Goal: Information Seeking & Learning: Learn about a topic

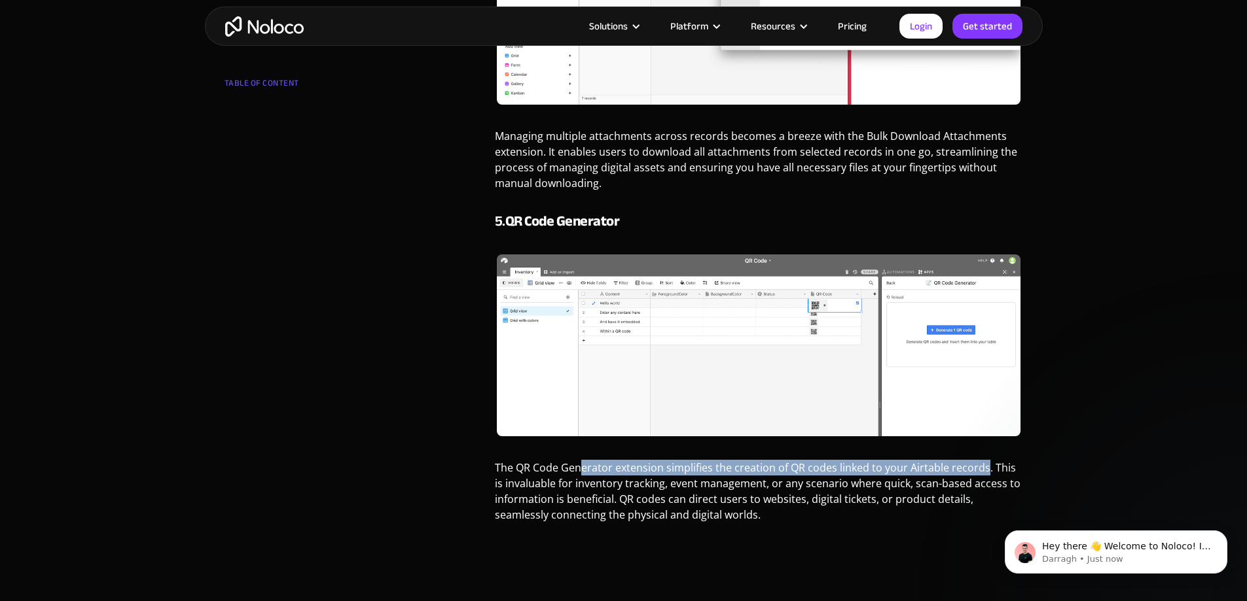
drag, startPoint x: 579, startPoint y: 465, endPoint x: 984, endPoint y: 467, distance: 405.8
click at [984, 467] on p "The QR Code Generator extension simplifies the creation of QR codes linked to y…" at bounding box center [759, 496] width 528 height 73
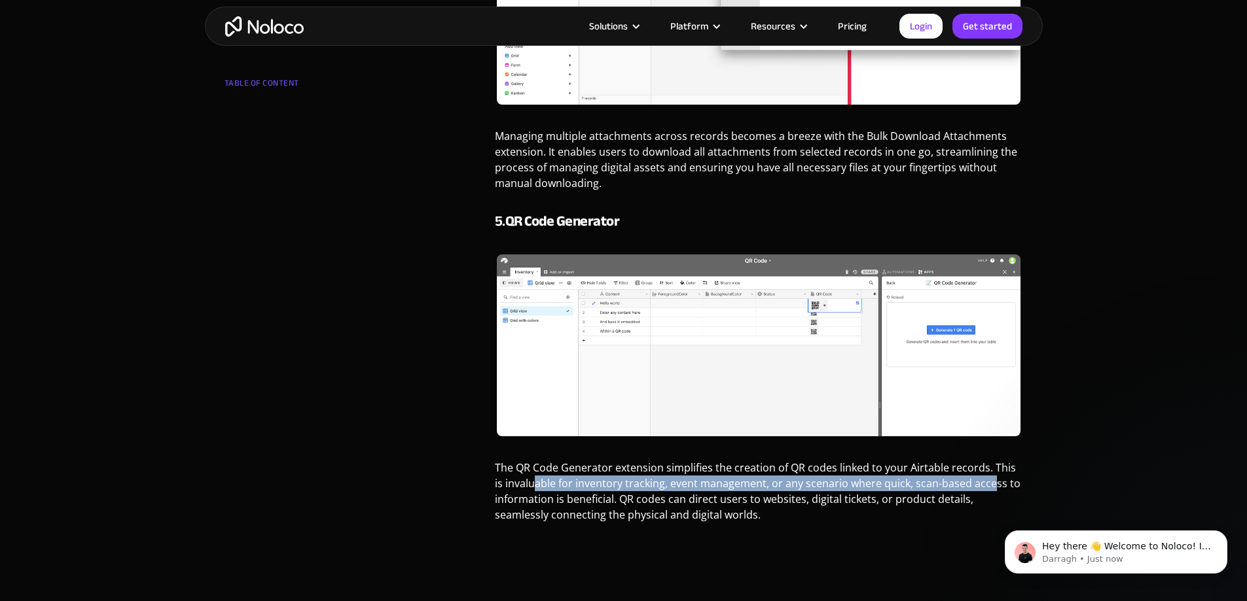
drag, startPoint x: 523, startPoint y: 486, endPoint x: 978, endPoint y: 480, distance: 455.6
click at [978, 480] on p "The QR Code Generator extension simplifies the creation of QR codes linked to y…" at bounding box center [759, 496] width 528 height 73
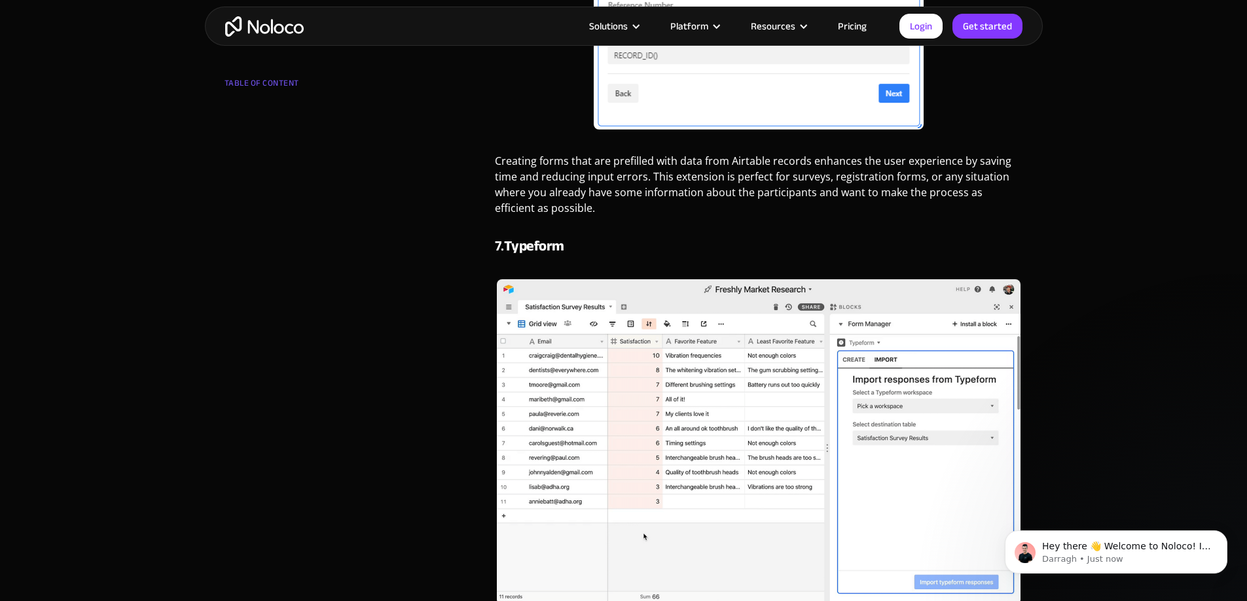
scroll to position [3927, 0]
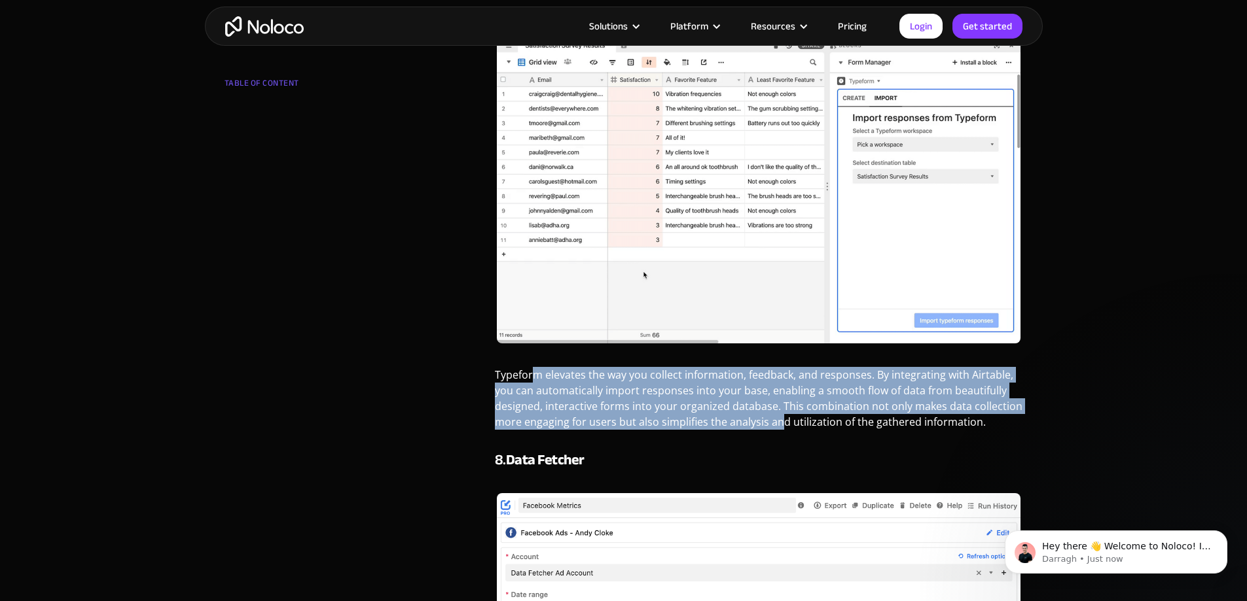
drag, startPoint x: 550, startPoint y: 372, endPoint x: 780, endPoint y: 419, distance: 234.4
click at [780, 419] on p "Typeform elevates the way you collect information, feedback, and responses. By …" at bounding box center [759, 403] width 528 height 73
click at [717, 385] on p "Typeform elevates the way you collect information, feedback, and responses. By …" at bounding box center [759, 403] width 528 height 73
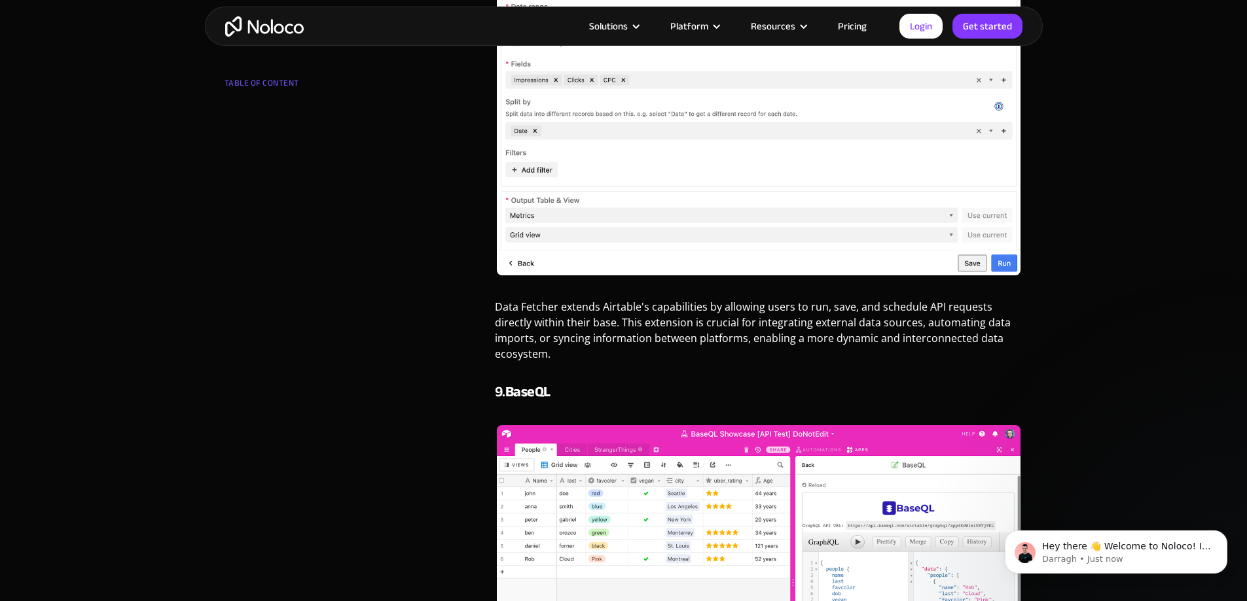
scroll to position [4516, 0]
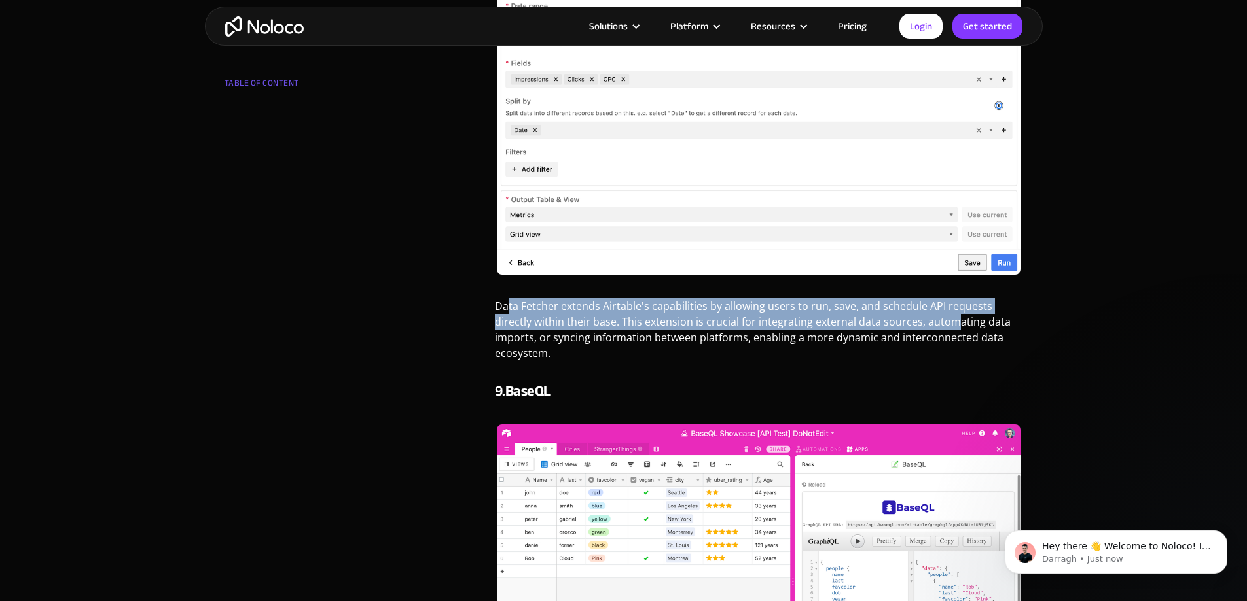
drag, startPoint x: 509, startPoint y: 309, endPoint x: 950, endPoint y: 325, distance: 442.1
click at [950, 325] on p "Data Fetcher extends Airtable's capabilities by allowing users to run, save, an…" at bounding box center [759, 334] width 528 height 73
click at [802, 329] on p "Data Fetcher extends Airtable's capabilities by allowing users to run, save, an…" at bounding box center [759, 334] width 528 height 73
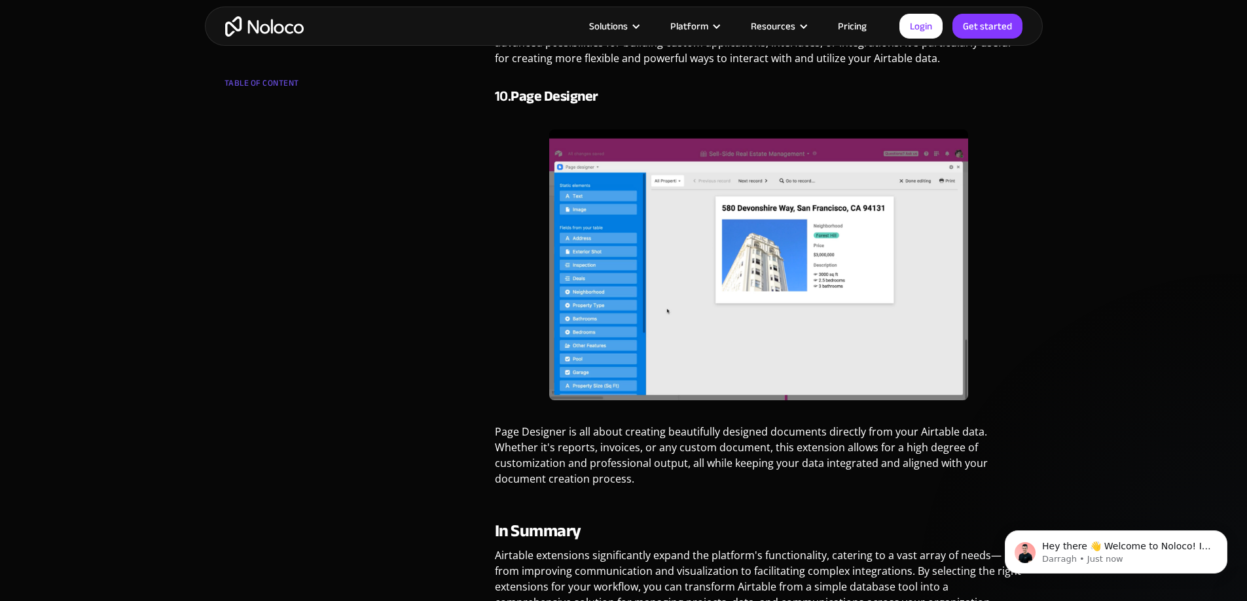
scroll to position [5236, 0]
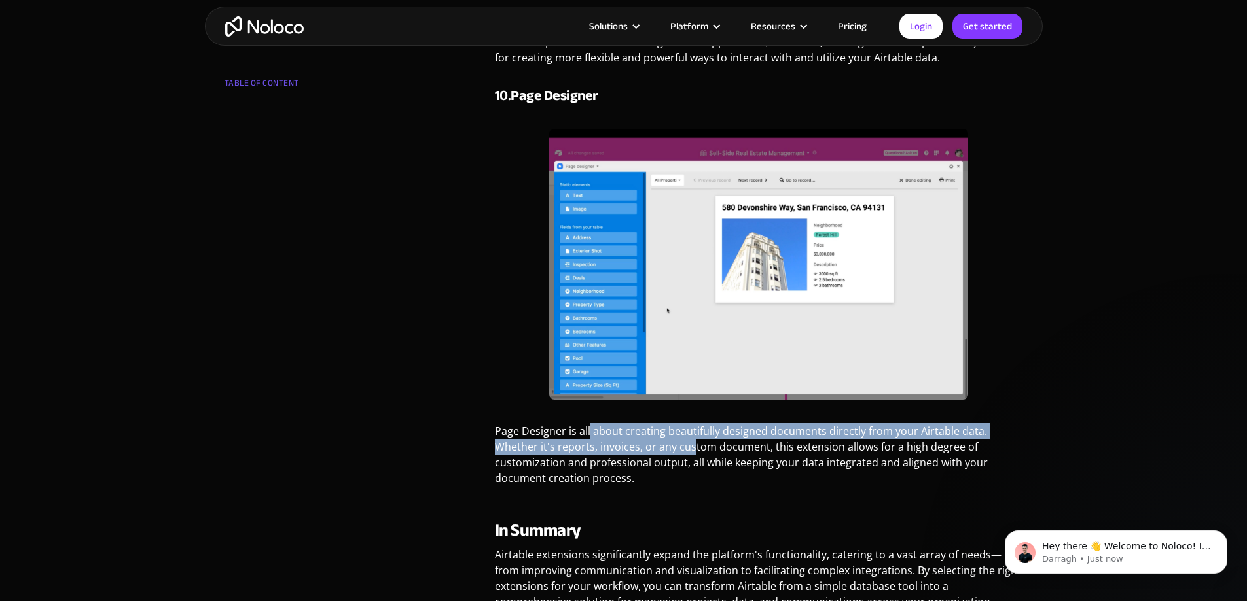
drag, startPoint x: 590, startPoint y: 431, endPoint x: 690, endPoint y: 453, distance: 103.1
click at [690, 453] on p "Page Designer is all about creating beautifully designed documents directly fro…" at bounding box center [759, 459] width 528 height 73
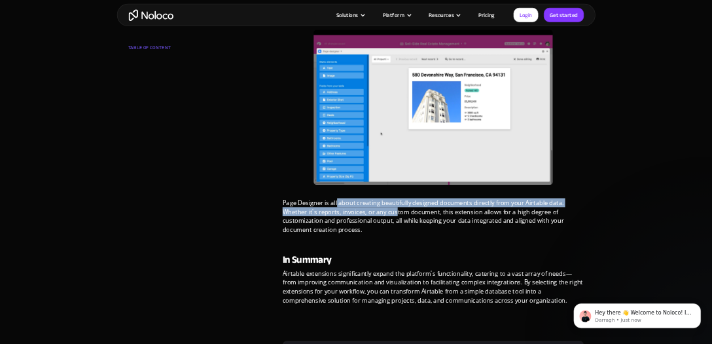
scroll to position [5301, 0]
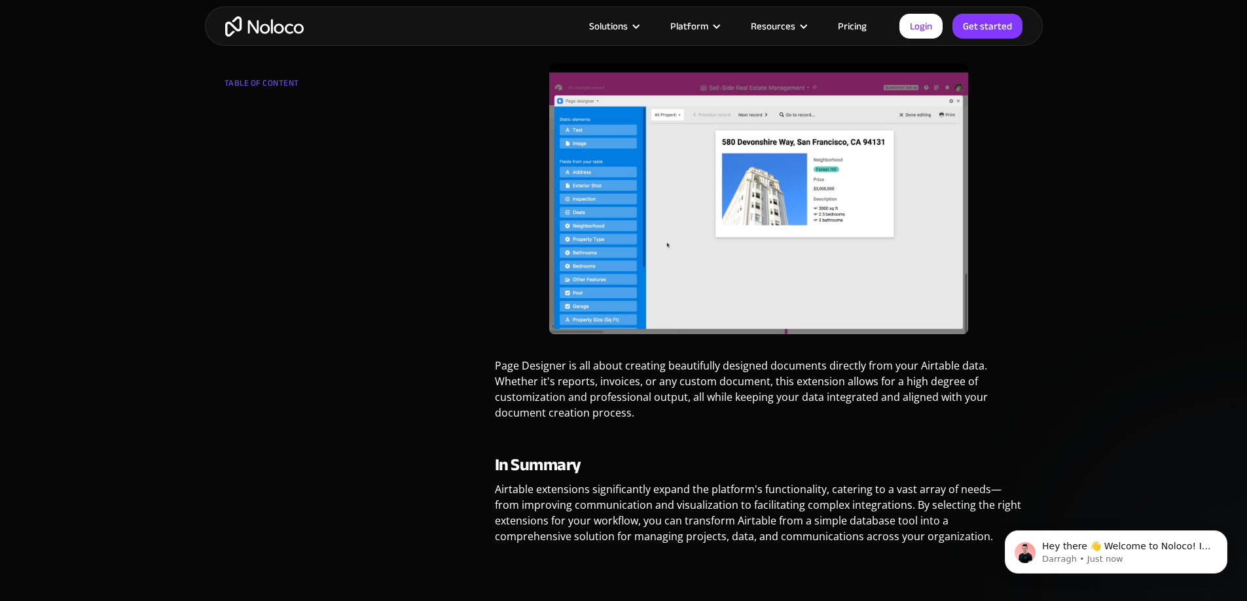
click at [673, 411] on p "Page Designer is all about creating beautifully designed documents directly fro…" at bounding box center [759, 394] width 528 height 73
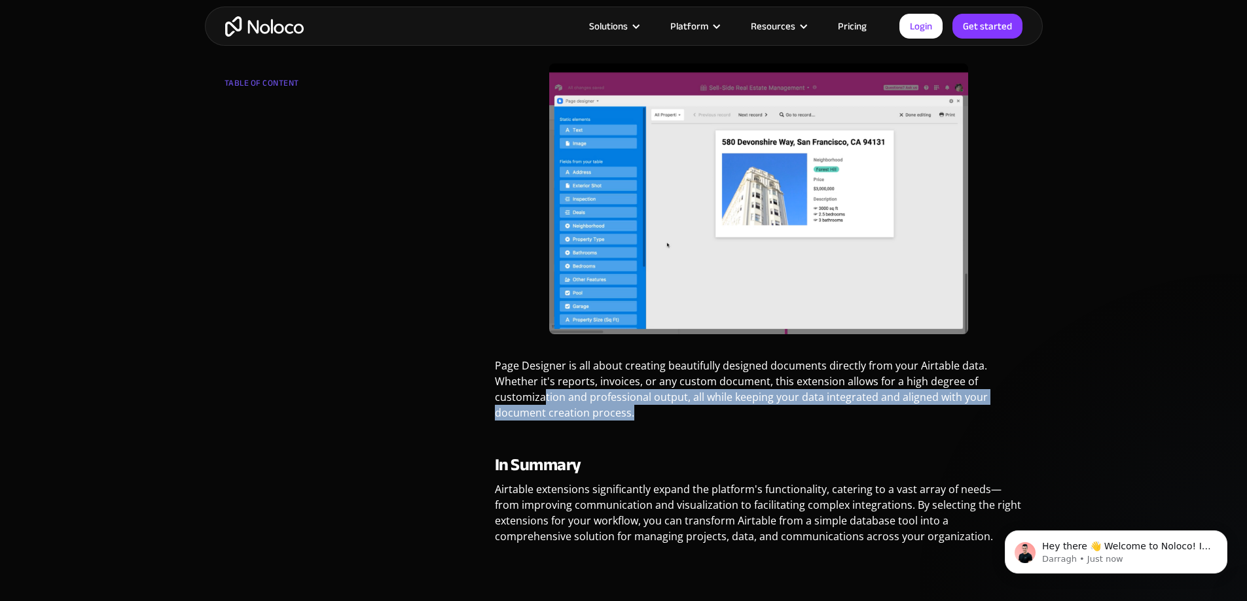
drag, startPoint x: 544, startPoint y: 397, endPoint x: 974, endPoint y: 412, distance: 430.3
click at [974, 412] on p "Page Designer is all about creating beautifully designed documents directly fro…" at bounding box center [759, 394] width 528 height 73
click at [886, 408] on p "Page Designer is all about creating beautifully designed documents directly fro…" at bounding box center [759, 394] width 528 height 73
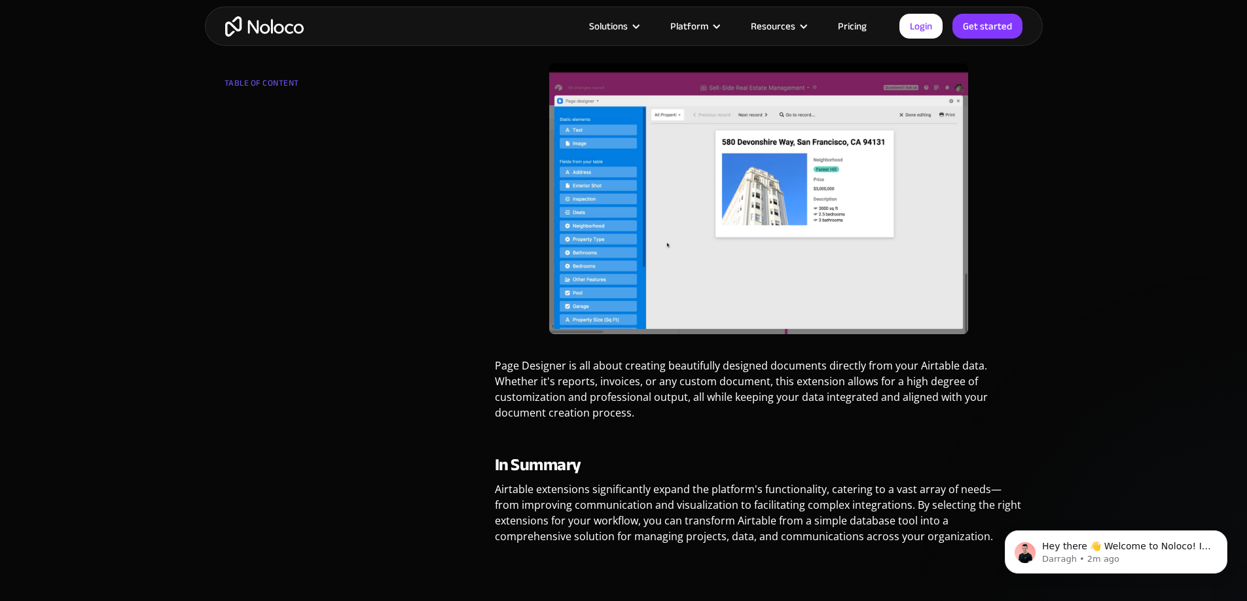
click at [744, 206] on img at bounding box center [758, 198] width 419 height 271
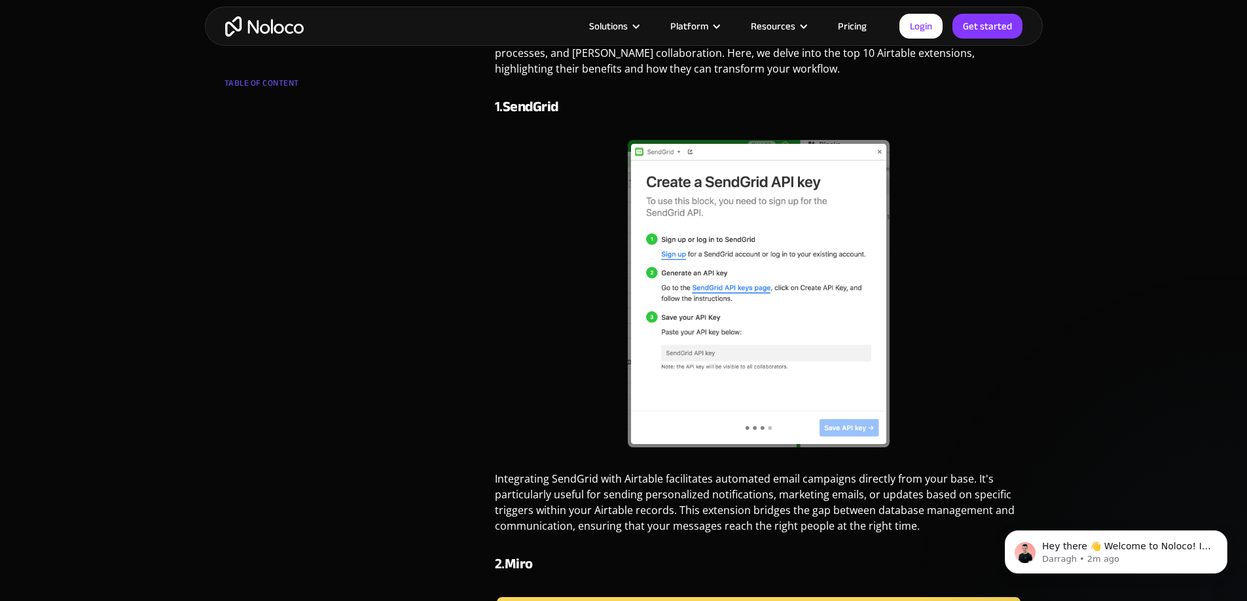
scroll to position [664, 0]
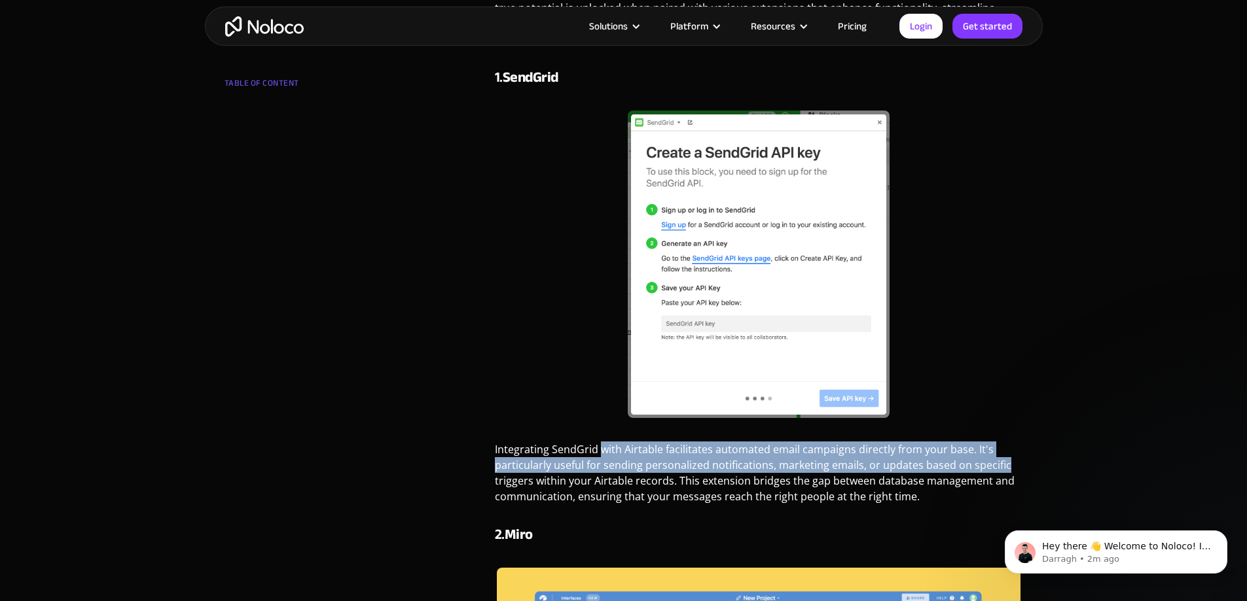
drag, startPoint x: 600, startPoint y: 450, endPoint x: 1014, endPoint y: 464, distance: 414.5
click at [1014, 464] on p "Integrating SendGrid with Airtable facilitates automated email campaigns direct…" at bounding box center [759, 478] width 528 height 73
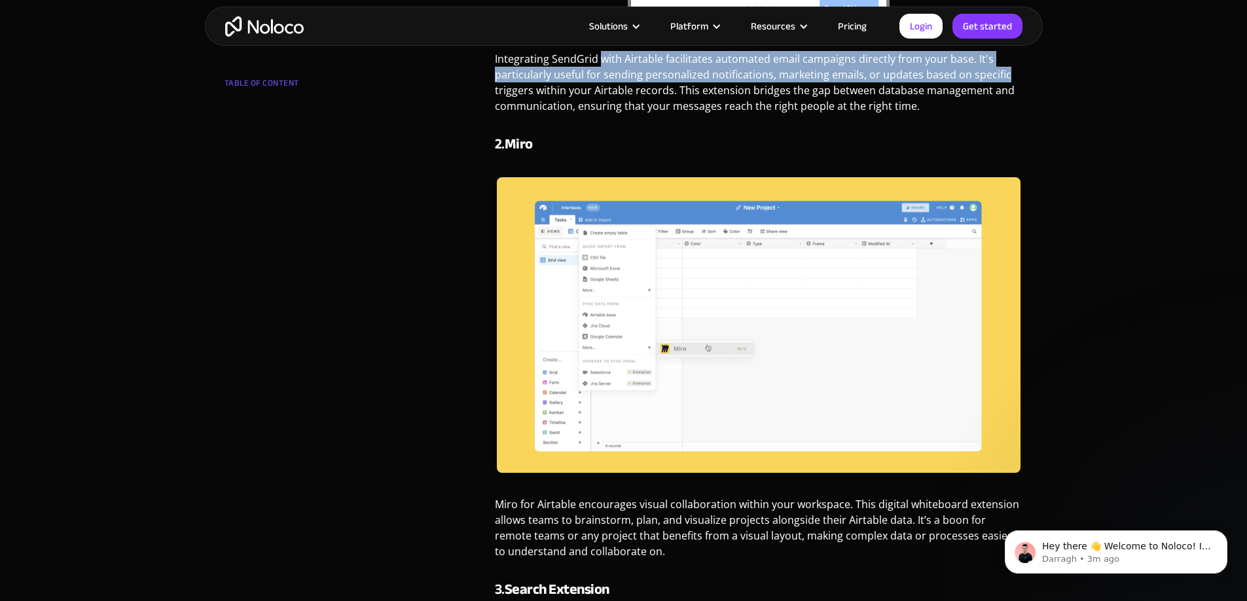
scroll to position [1057, 0]
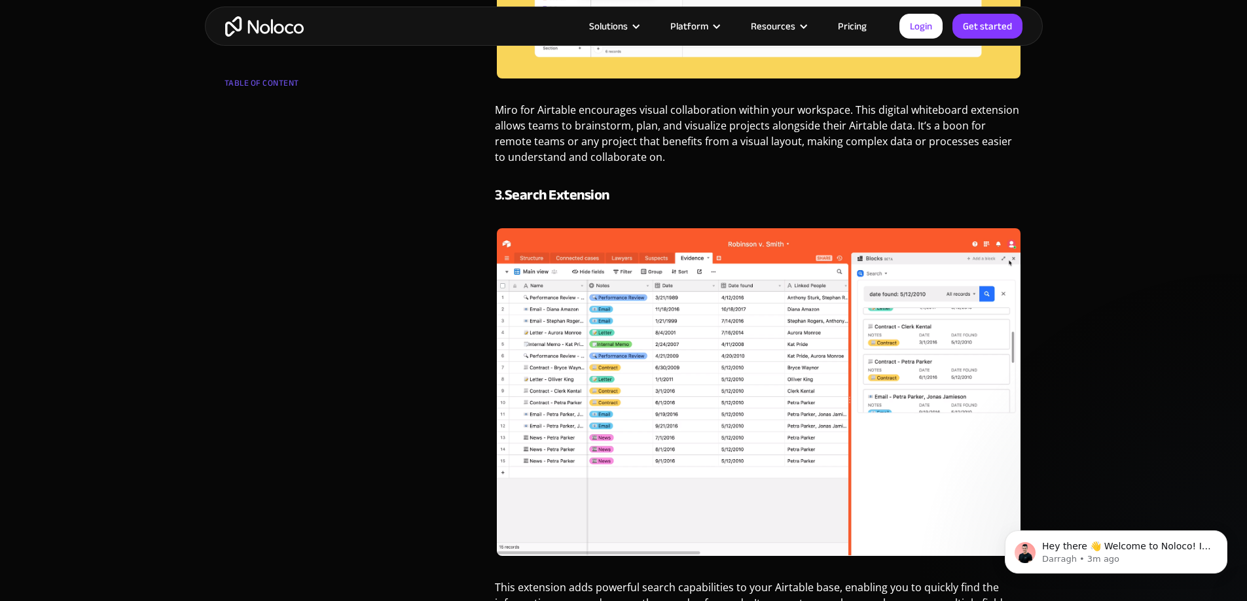
scroll to position [1712, 0]
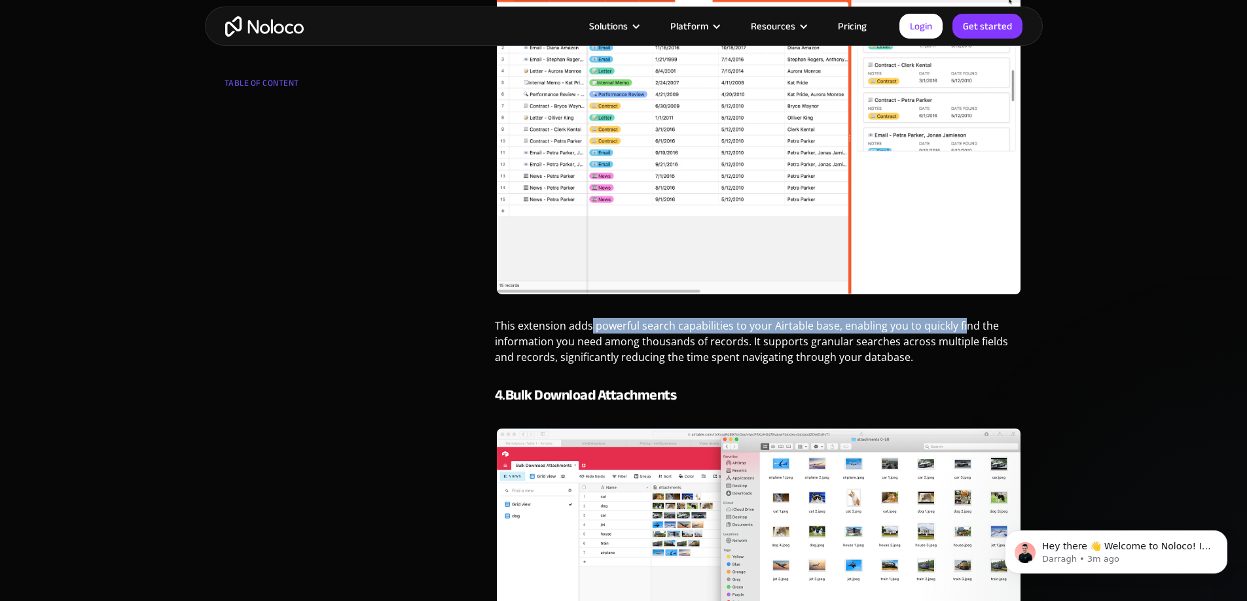
drag, startPoint x: 591, startPoint y: 323, endPoint x: 962, endPoint y: 322, distance: 371.1
click at [962, 322] on p "This extension adds powerful search capabilities to your Airtable base, enablin…" at bounding box center [759, 346] width 528 height 57
click at [511, 367] on p "This extension adds powerful search capabilities to your Airtable base, enablin…" at bounding box center [759, 346] width 528 height 57
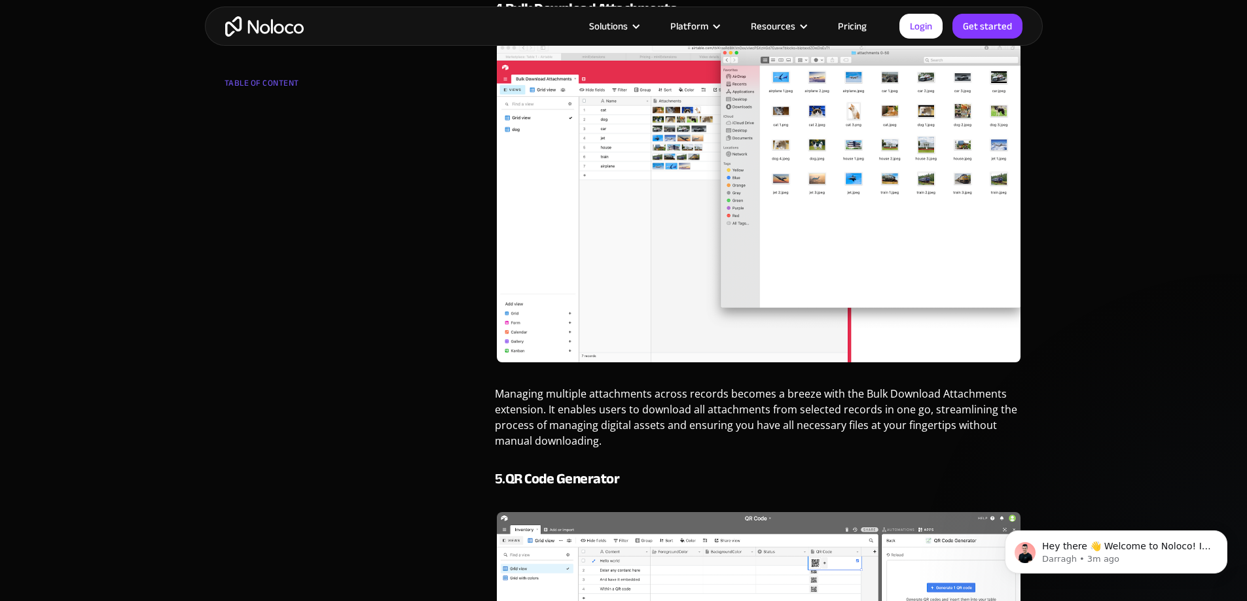
scroll to position [2104, 0]
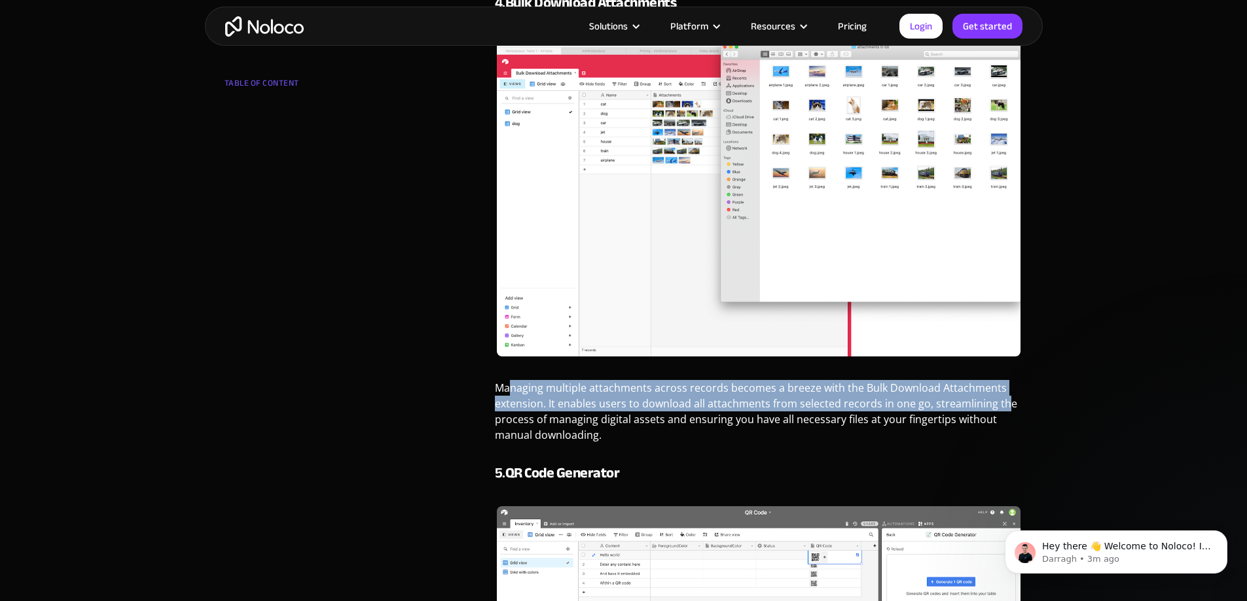
drag, startPoint x: 513, startPoint y: 391, endPoint x: 1000, endPoint y: 402, distance: 487.1
click at [1000, 402] on p "Managing multiple attachments across records becomes a breeze with the Bulk Dow…" at bounding box center [759, 416] width 528 height 73
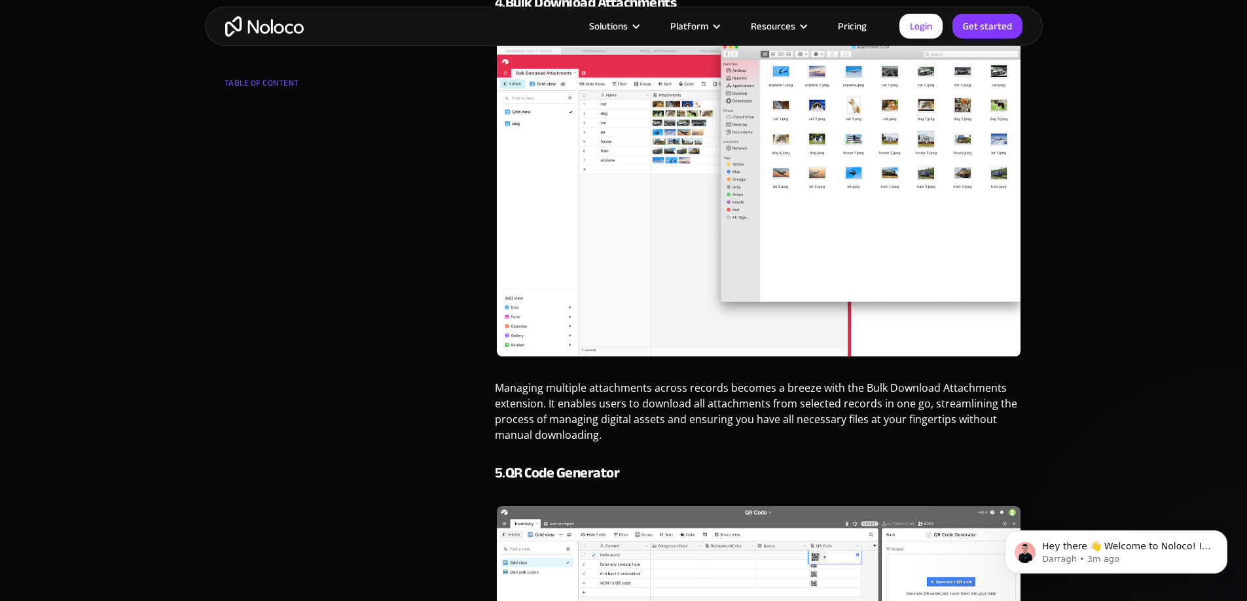
click at [941, 414] on p "Managing multiple attachments across records becomes a breeze with the Bulk Dow…" at bounding box center [759, 416] width 528 height 73
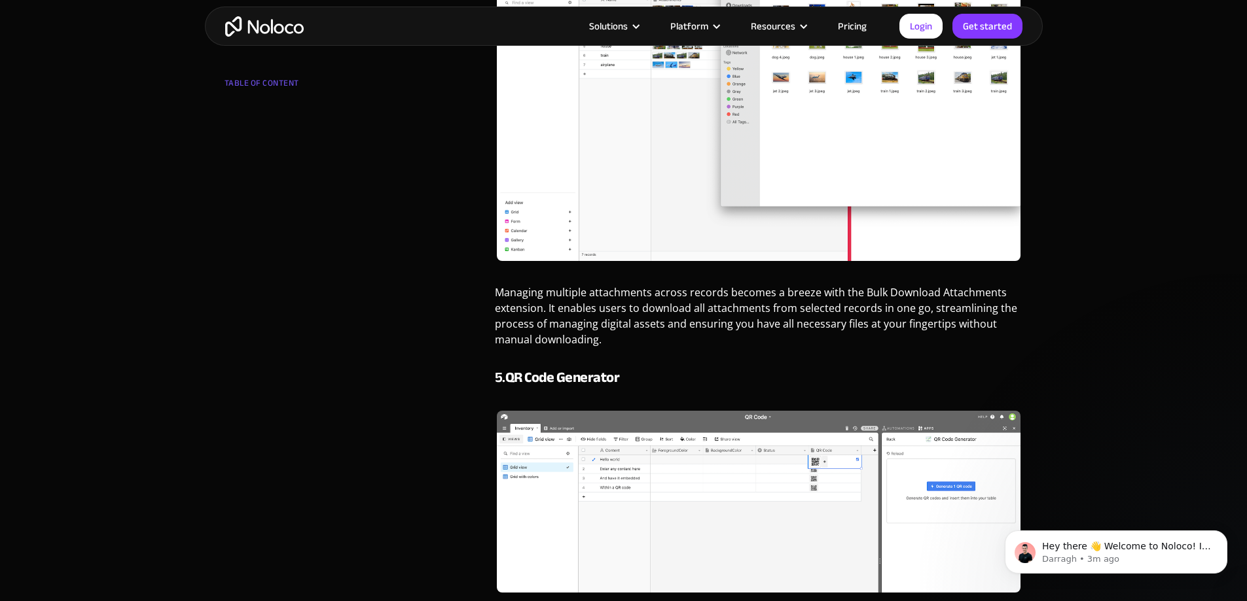
scroll to position [2366, 0]
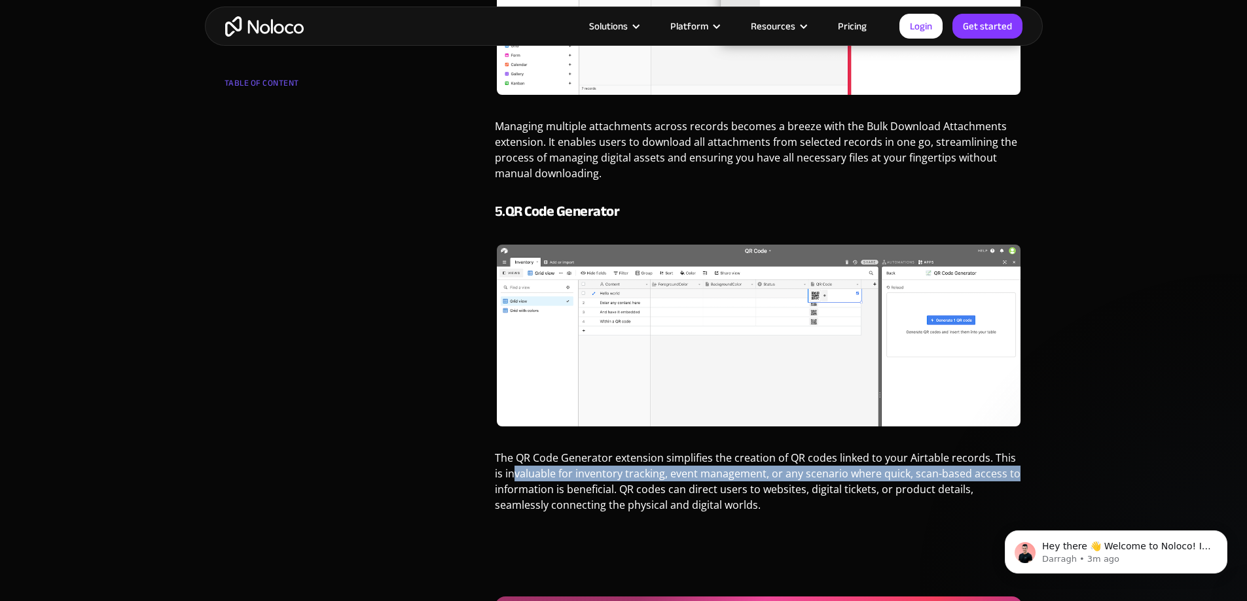
drag, startPoint x: 501, startPoint y: 472, endPoint x: 1011, endPoint y: 478, distance: 509.9
click at [1011, 478] on p "The QR Code Generator extension simplifies the creation of QR codes linked to y…" at bounding box center [759, 486] width 528 height 73
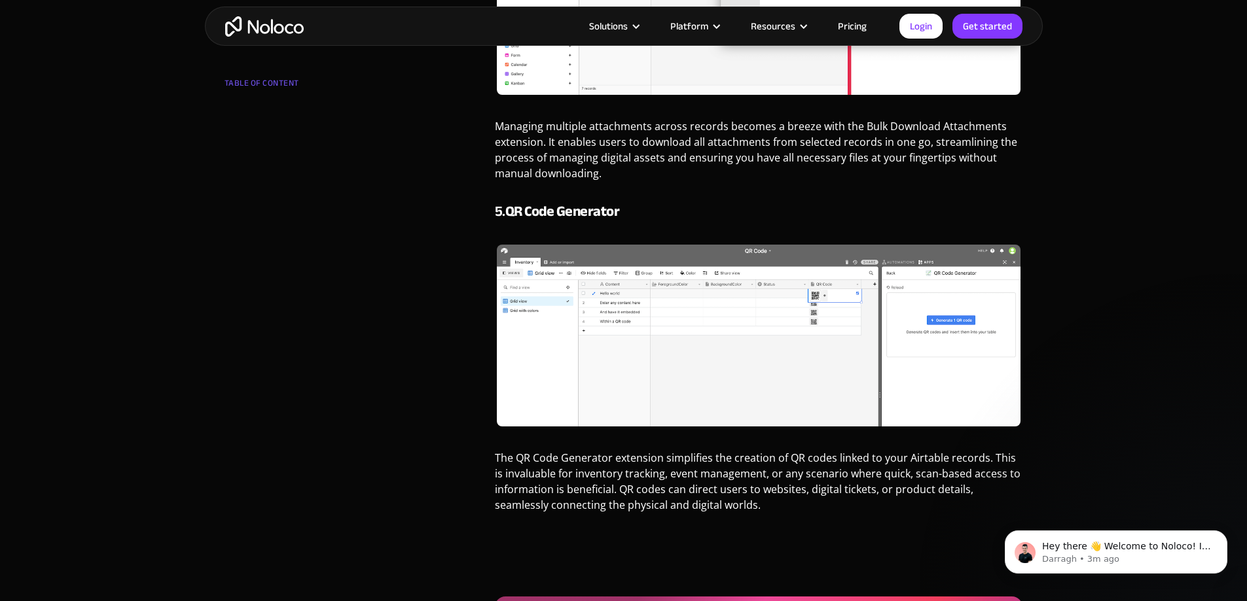
click at [811, 491] on p "The QR Code Generator extension simplifies the creation of QR codes linked to y…" at bounding box center [759, 486] width 528 height 73
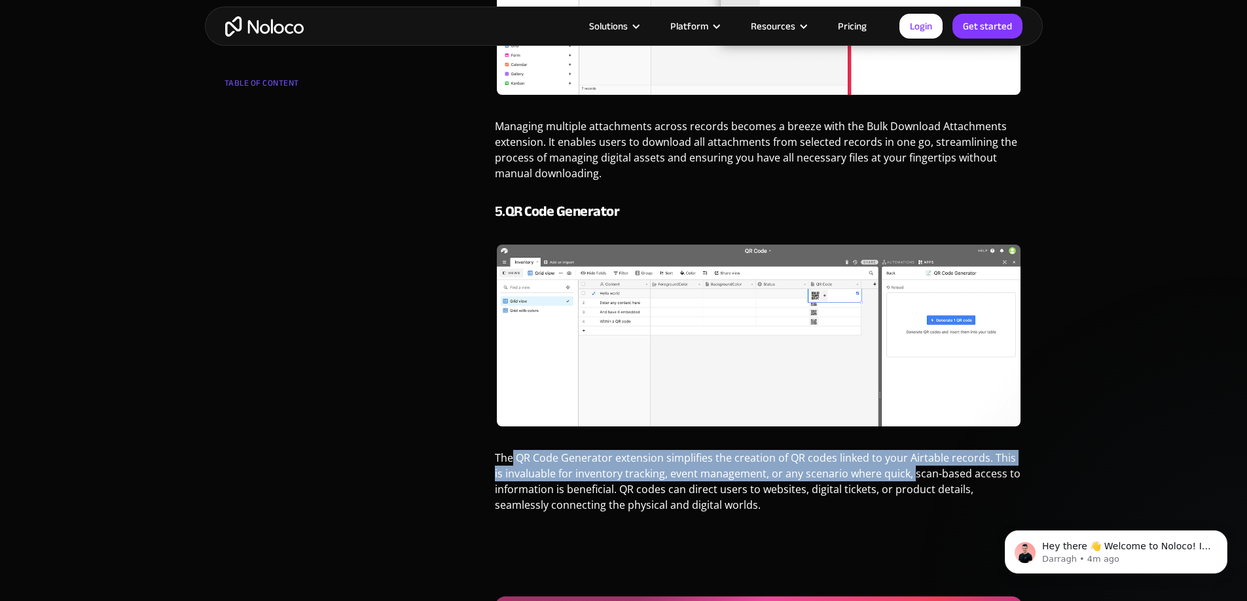
drag, startPoint x: 513, startPoint y: 457, endPoint x: 900, endPoint y: 476, distance: 387.3
click at [900, 476] on p "The QR Code Generator extension simplifies the creation of QR codes linked to y…" at bounding box center [759, 486] width 528 height 73
click at [844, 480] on p "The QR Code Generator extension simplifies the creation of QR codes linked to y…" at bounding box center [759, 486] width 528 height 73
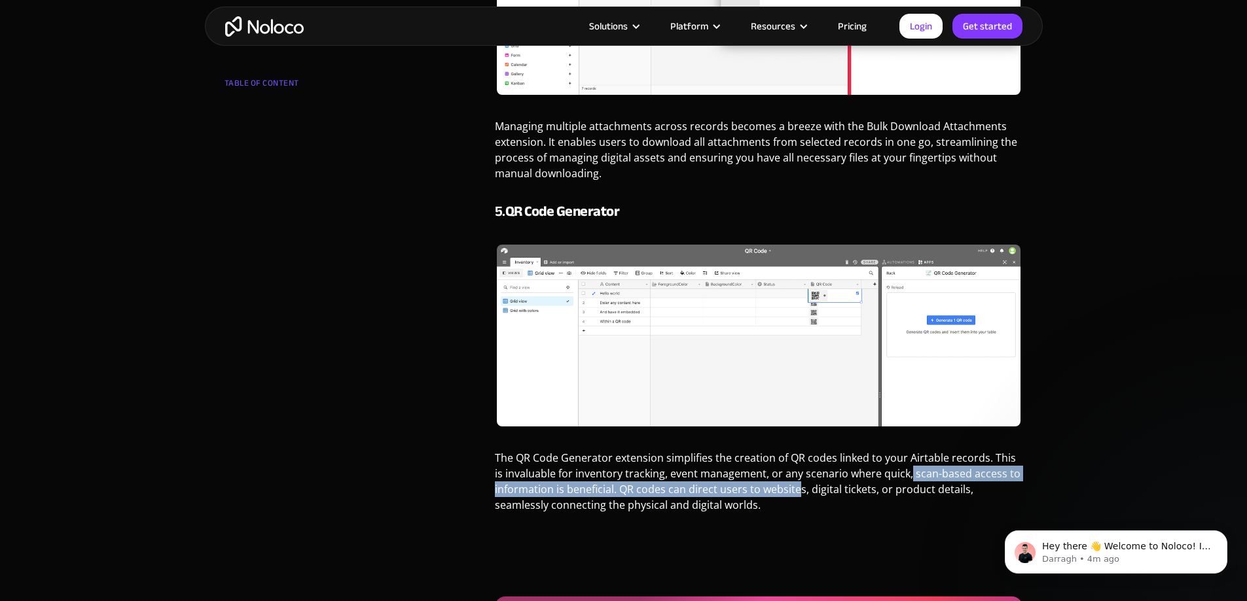
drag, startPoint x: 899, startPoint y: 473, endPoint x: 796, endPoint y: 490, distance: 104.2
click at [796, 490] on p "The QR Code Generator extension simplifies the creation of QR codes linked to y…" at bounding box center [759, 486] width 528 height 73
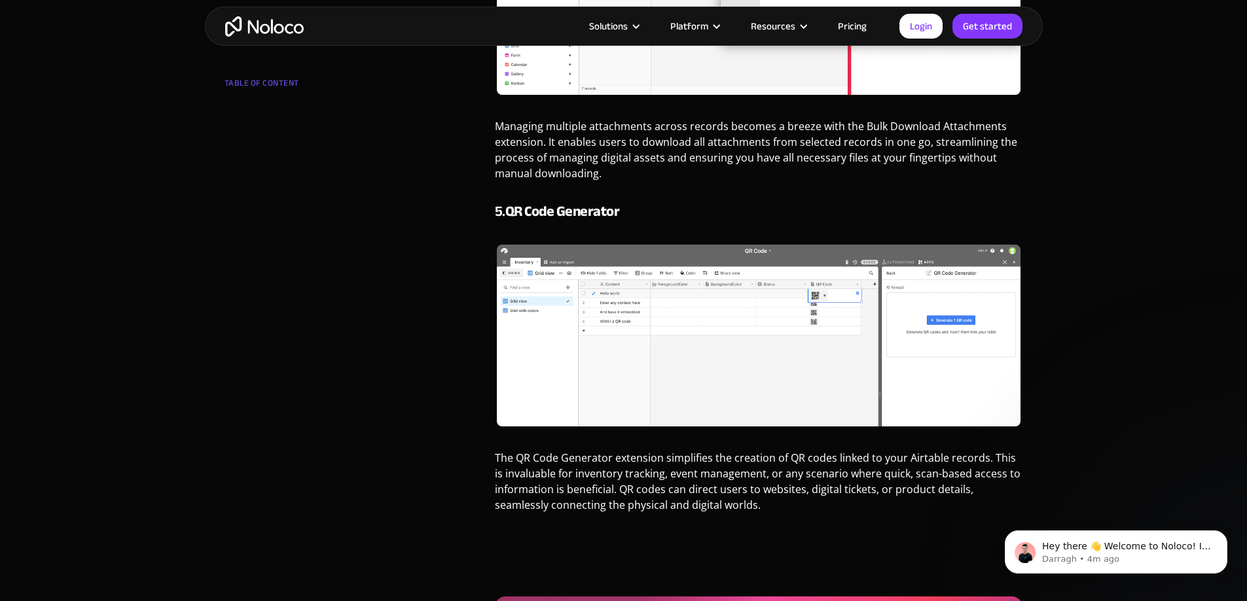
click at [804, 490] on p "The QR Code Generator extension simplifies the creation of QR codes linked to y…" at bounding box center [759, 486] width 528 height 73
click at [829, 485] on p "The QR Code Generator extension simplifies the creation of QR codes linked to y…" at bounding box center [759, 486] width 528 height 73
